Goal: Find contact information: Find contact information

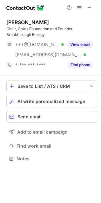
scroll to position [154, 101]
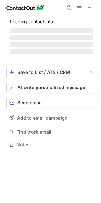
scroll to position [154, 101]
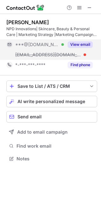
drag, startPoint x: 0, startPoint y: 0, endPoint x: 77, endPoint y: 43, distance: 88.2
click at [77, 43] on button "View email" at bounding box center [80, 44] width 25 height 6
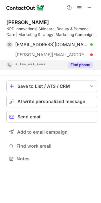
click at [78, 66] on button "Find phone" at bounding box center [80, 65] width 25 height 6
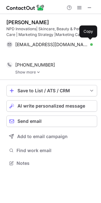
scroll to position [149, 101]
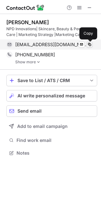
click at [92, 46] on span at bounding box center [89, 44] width 5 height 5
click at [88, 47] on span at bounding box center [89, 44] width 5 height 5
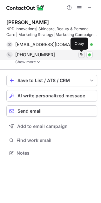
click at [81, 56] on span at bounding box center [81, 54] width 5 height 5
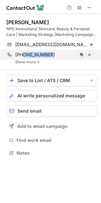
drag, startPoint x: 60, startPoint y: 53, endPoint x: 23, endPoint y: 53, distance: 36.6
click at [23, 53] on div "[PHONE_NUMBER]" at bounding box center [54, 55] width 78 height 6
click at [23, 53] on span "[PHONE_NUMBER]" at bounding box center [35, 55] width 40 height 6
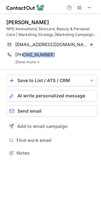
copy span "9096833693"
